Goal: Information Seeking & Learning: Check status

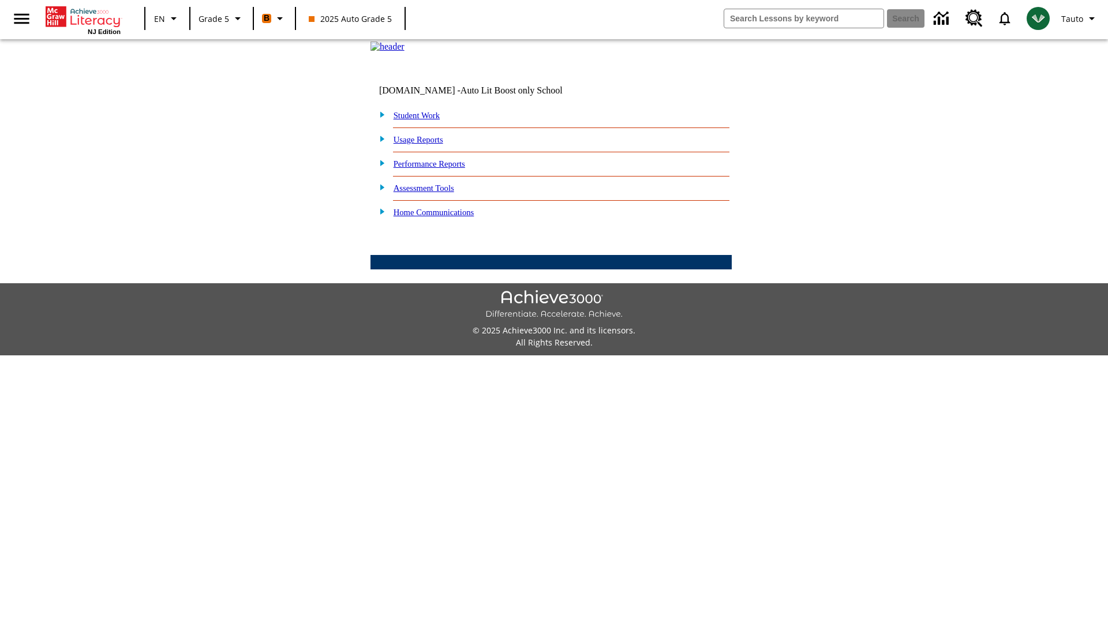
click at [442, 169] on link "Performance Reports" at bounding box center [430, 163] width 72 height 9
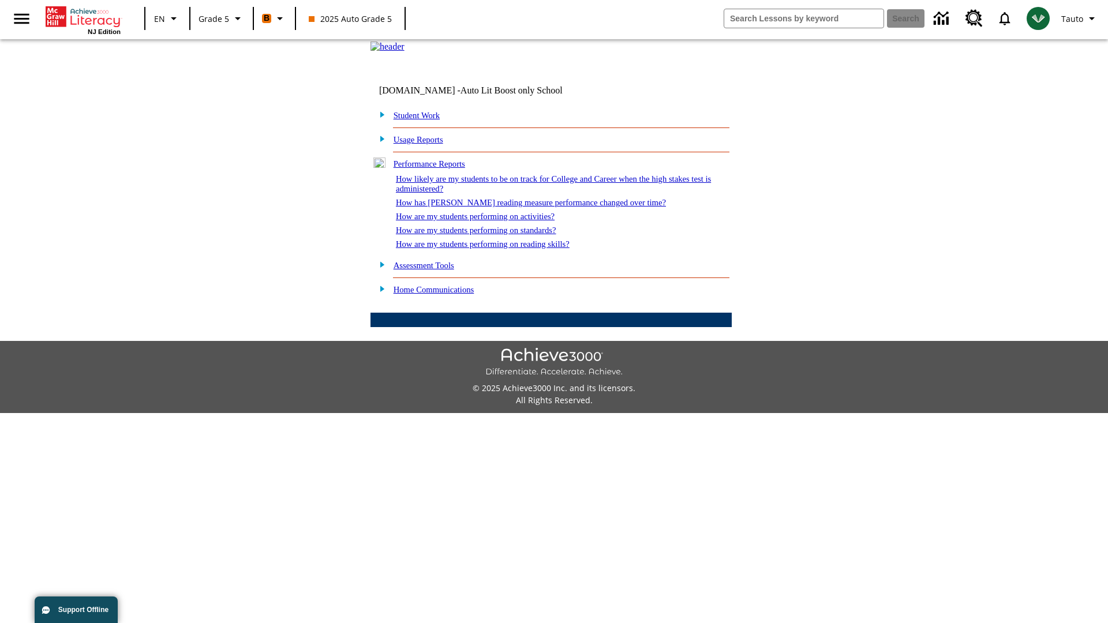
click at [495, 249] on link "How are my students performing on reading skills?" at bounding box center [483, 244] width 174 height 9
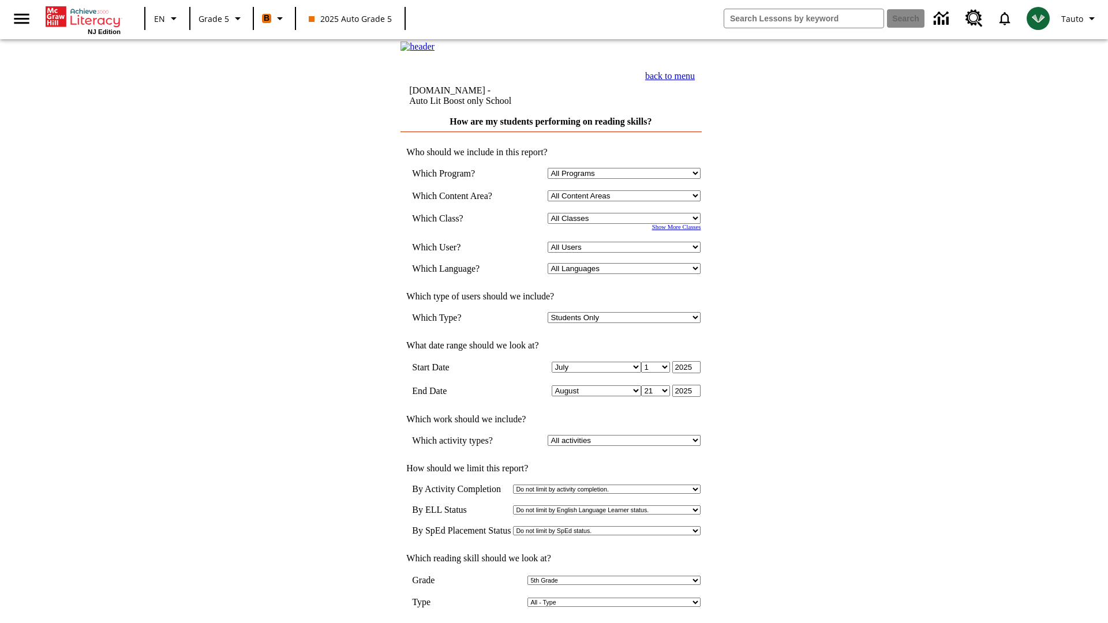
click at [627, 224] on select "Select a Class: All Classes 2025 Auto Grade 5 OL 2025 Auto Grade 6" at bounding box center [624, 218] width 153 height 11
select select "11133131"
click at [627, 253] on select "All Users Cat, Sautoen Cat, Sautoes Cat, Sautoss Donotlogin, Sautoen Twoschools…" at bounding box center [624, 247] width 153 height 11
select select "21437107"
